Goal: Find specific fact: Find specific fact

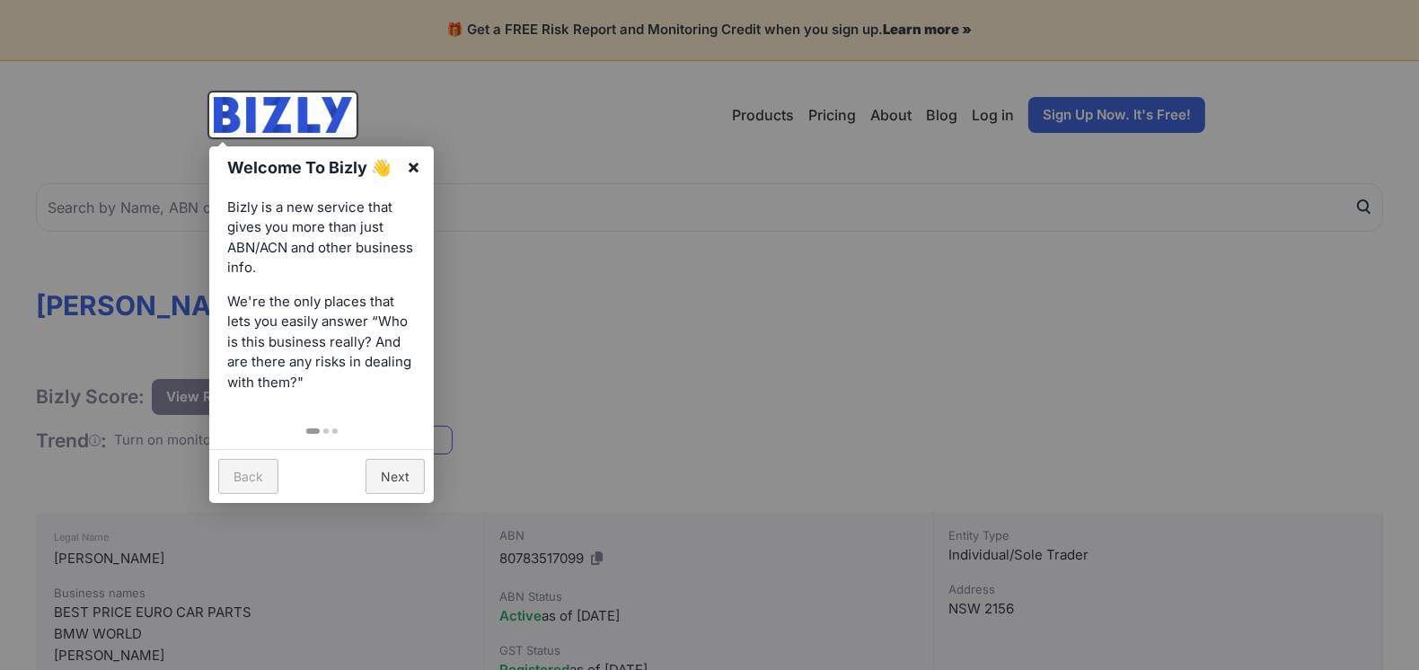
click at [407, 163] on link "×" at bounding box center [413, 166] width 40 height 40
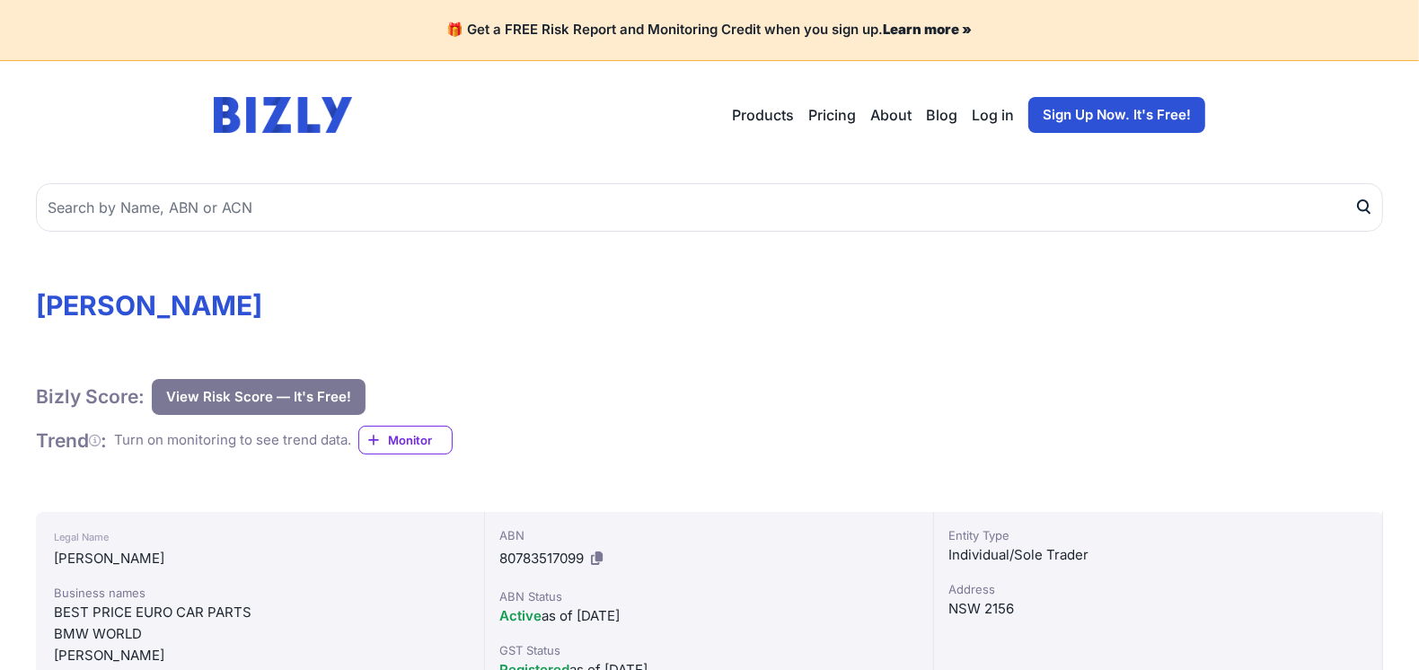
click at [627, 318] on h1 "[PERSON_NAME]" at bounding box center [709, 305] width 1347 height 32
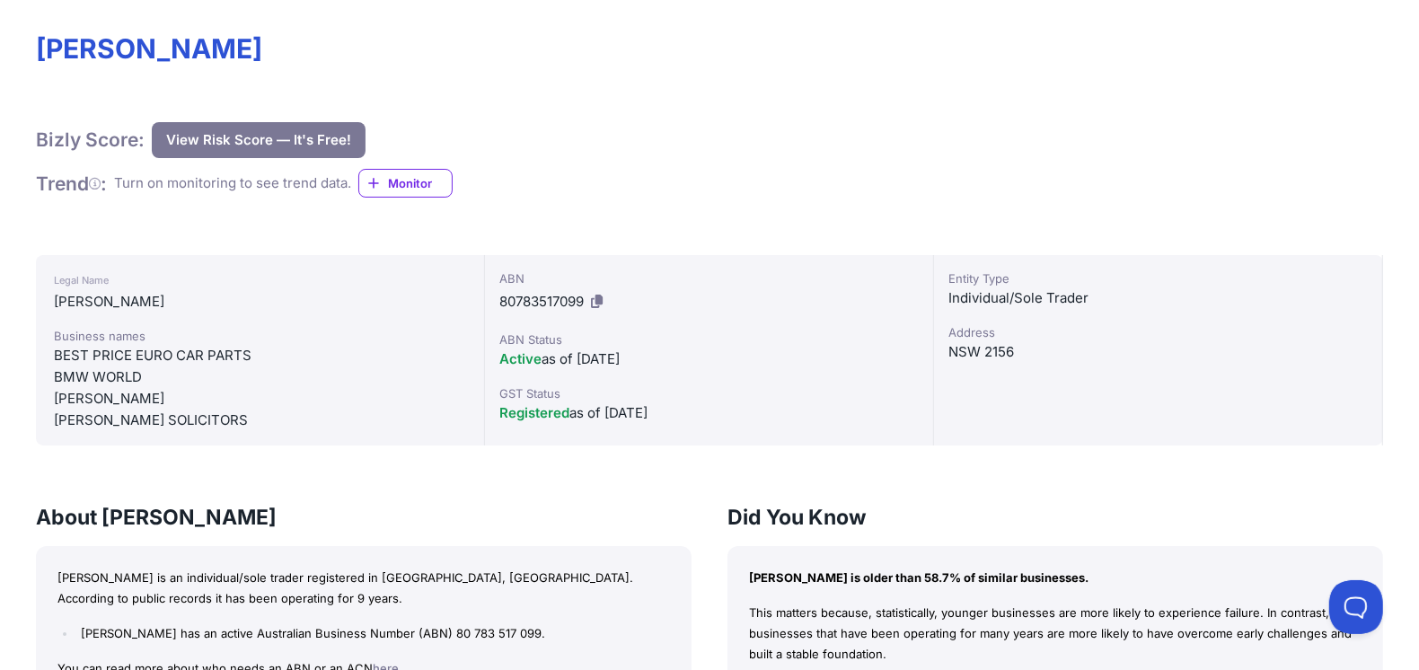
scroll to position [239, 0]
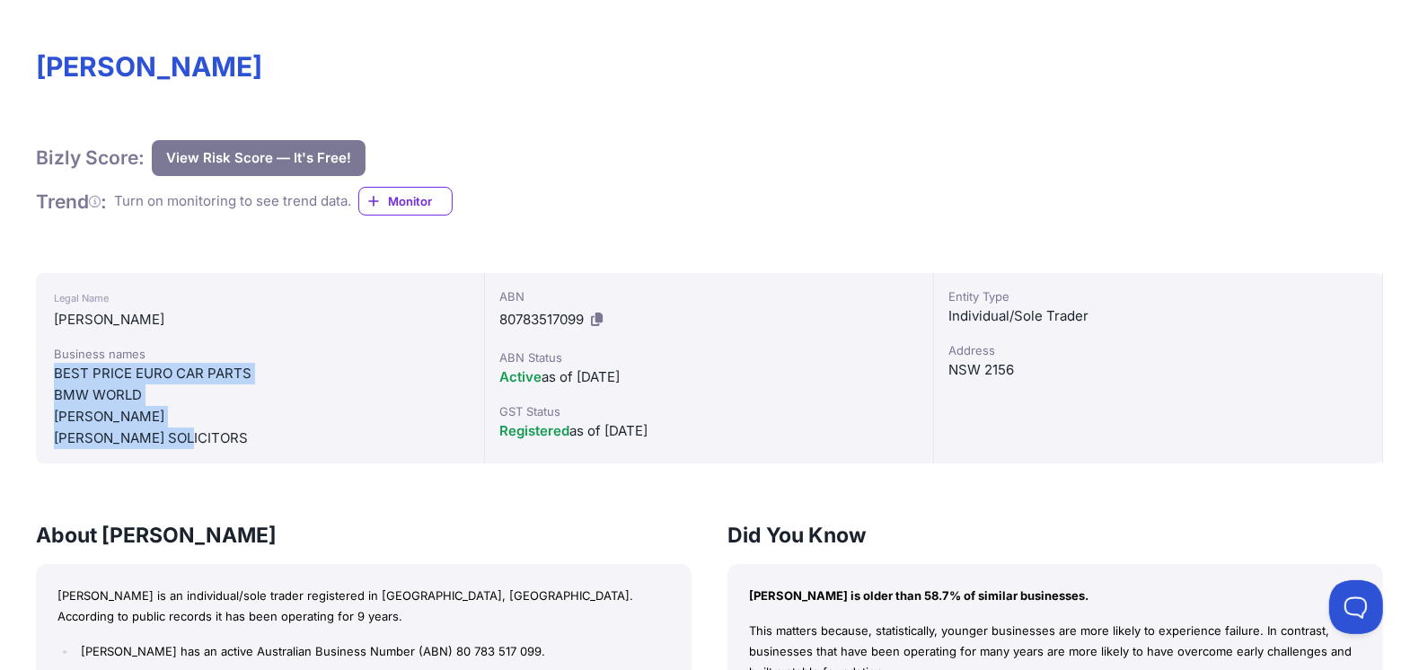
drag, startPoint x: 154, startPoint y: 419, endPoint x: 46, endPoint y: 372, distance: 118.6
click at [46, 372] on div "Legal Name [PERSON_NAME] Business names BEST PRICE EURO CAR PARTS BMW WORLD [PE…" at bounding box center [260, 368] width 449 height 190
copy div "BEST PRICE EURO CAR PARTS BMW WORLD [PERSON_NAME], [PERSON_NAME] SOLICITORS"
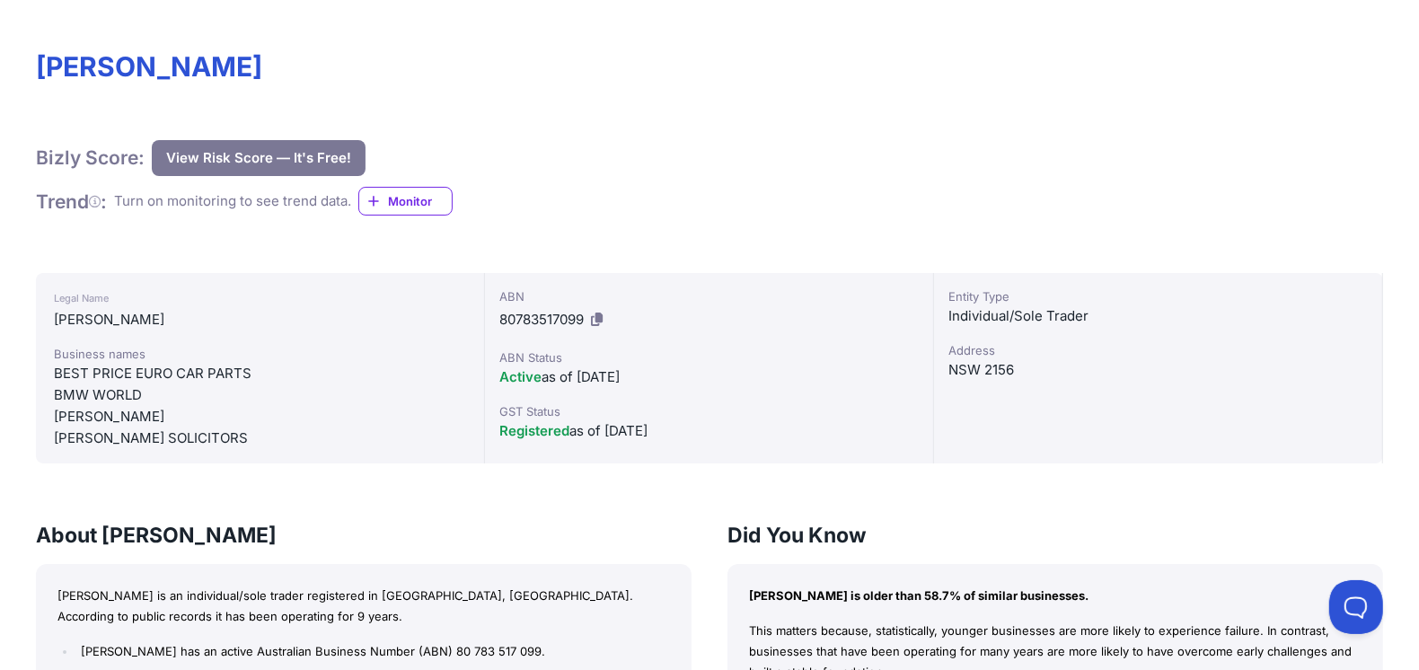
drag, startPoint x: 1025, startPoint y: 83, endPoint x: 1020, endPoint y: 189, distance: 107.0
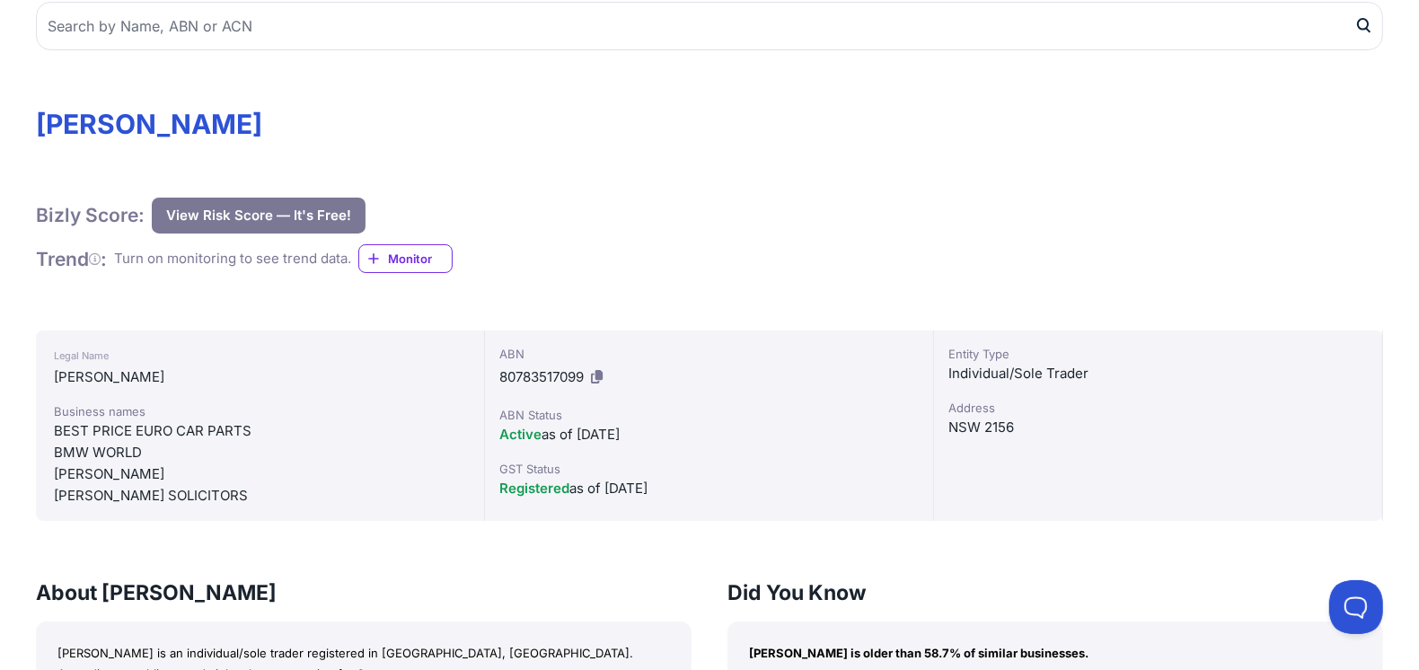
scroll to position [0, 0]
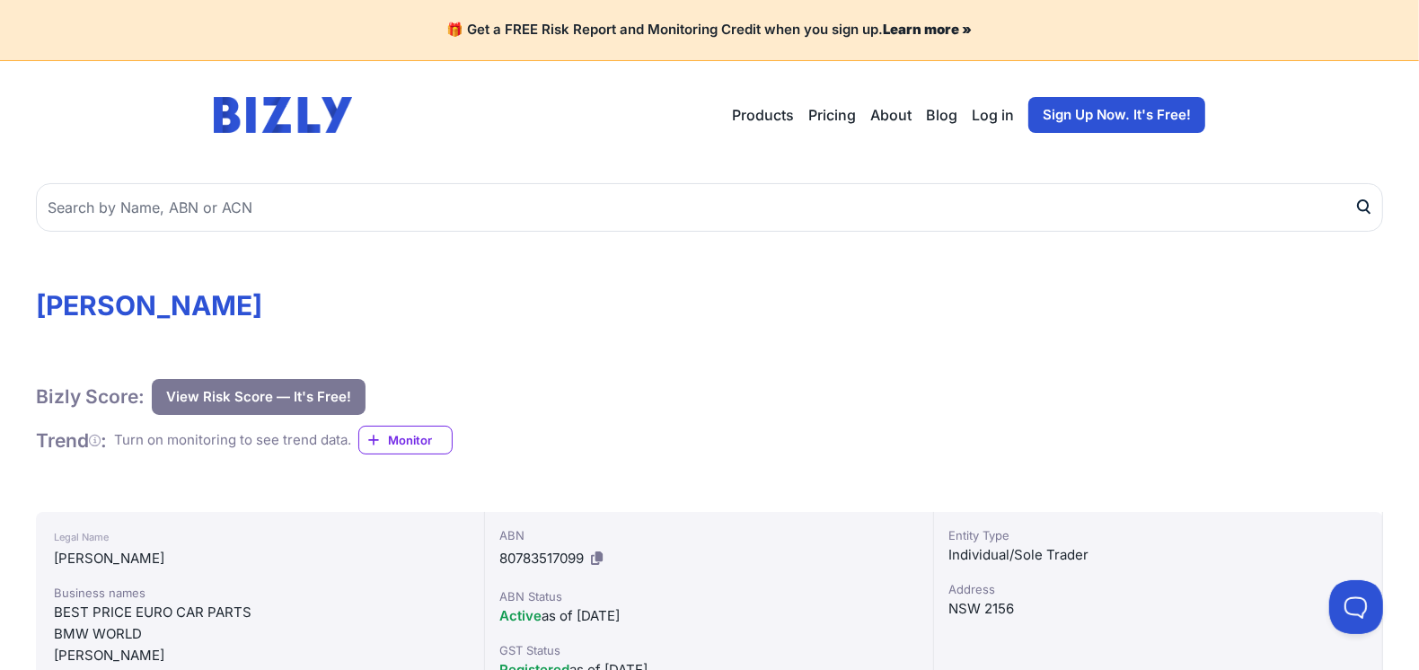
drag, startPoint x: 294, startPoint y: 305, endPoint x: 483, endPoint y: 193, distance: 219.4
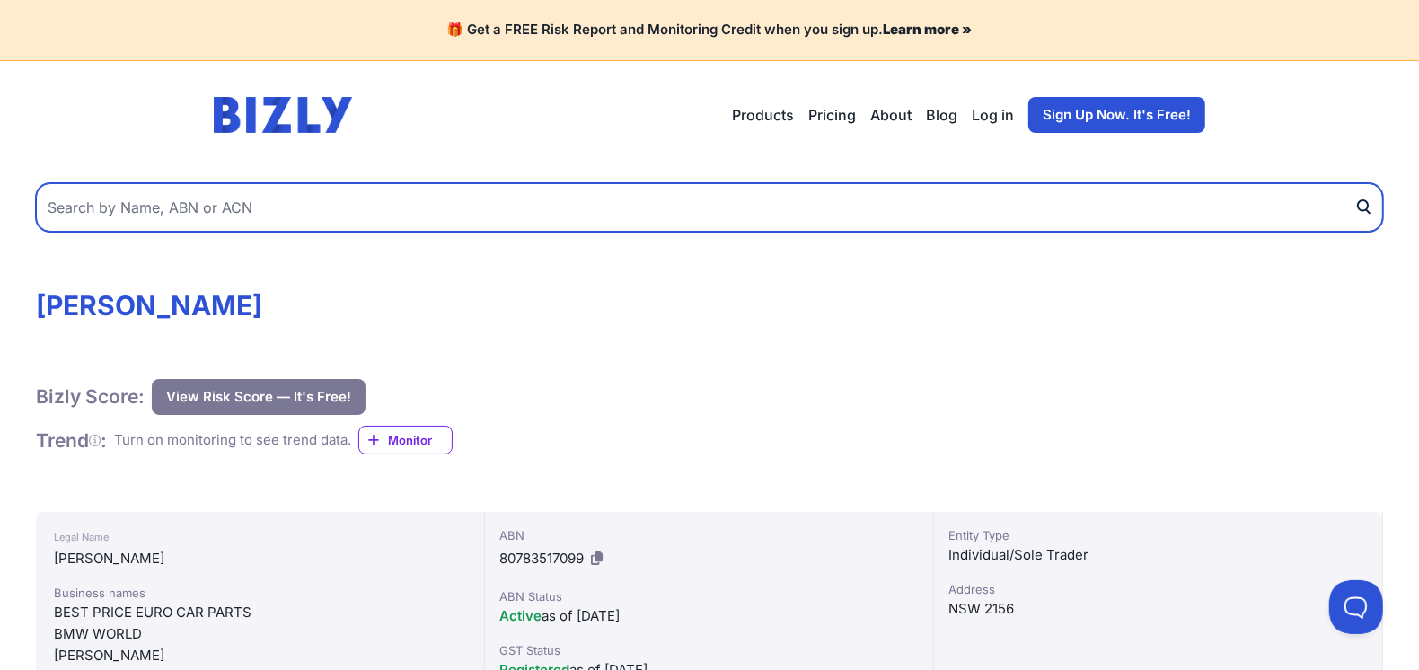
drag, startPoint x: 483, startPoint y: 193, endPoint x: 128, endPoint y: 269, distance: 362.8
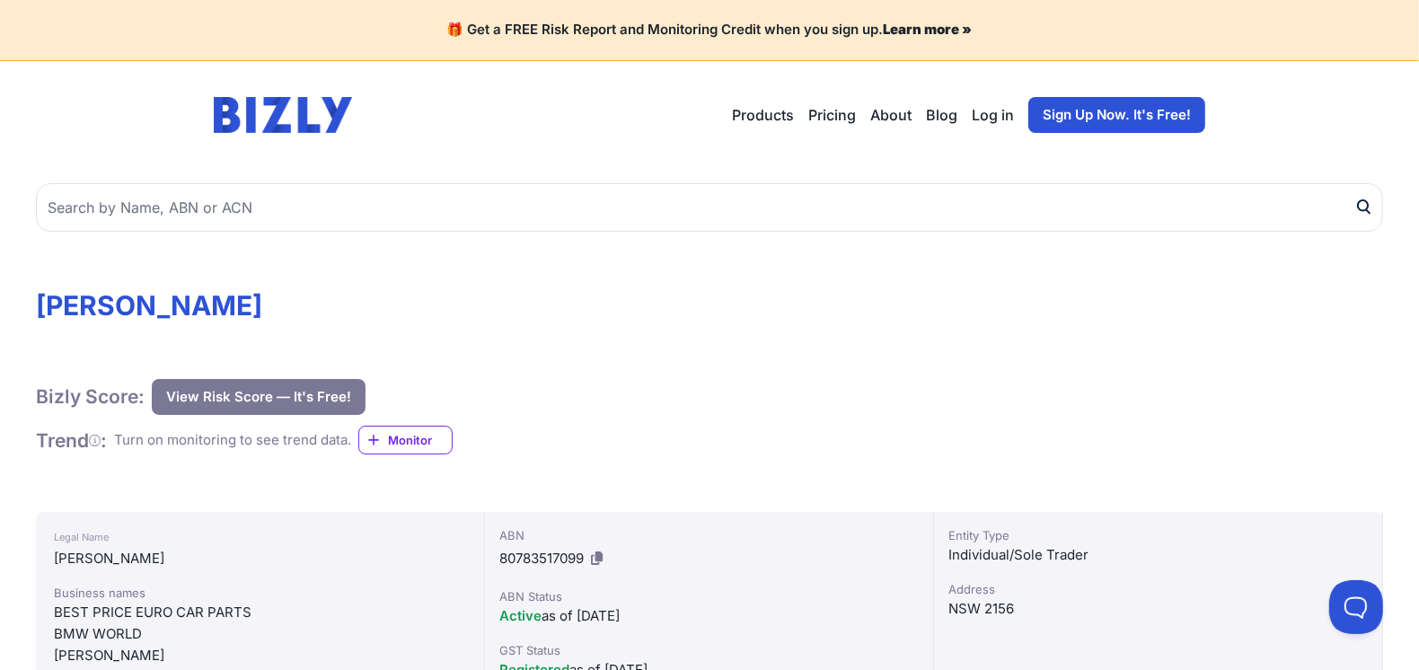
click at [66, 296] on h1 "[PERSON_NAME]" at bounding box center [709, 305] width 1347 height 32
copy div "[PERSON_NAME]"
